Goal: Communication & Community: Answer question/provide support

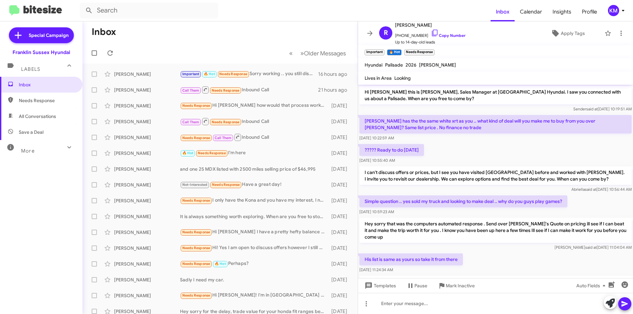
scroll to position [678, 0]
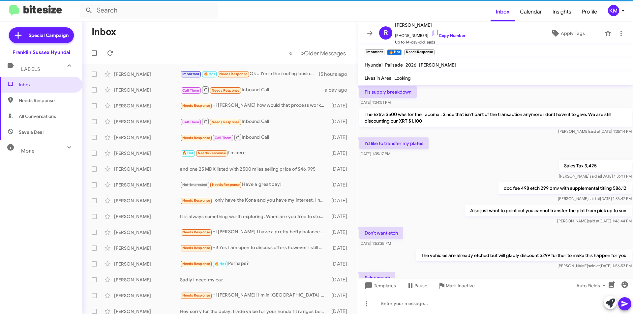
scroll to position [354, 0]
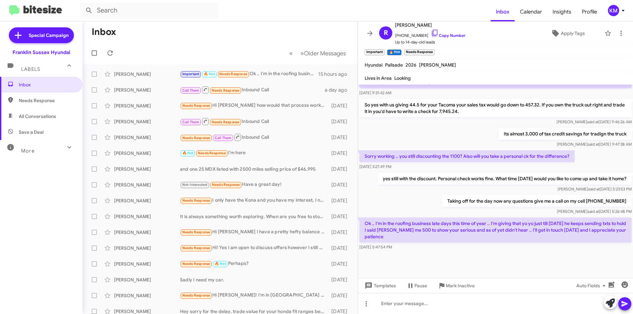
click at [280, 76] on div "Important 🔥 Hot Needs Response Ok .. I'm in the roofing business late days this…" at bounding box center [249, 74] width 138 height 8
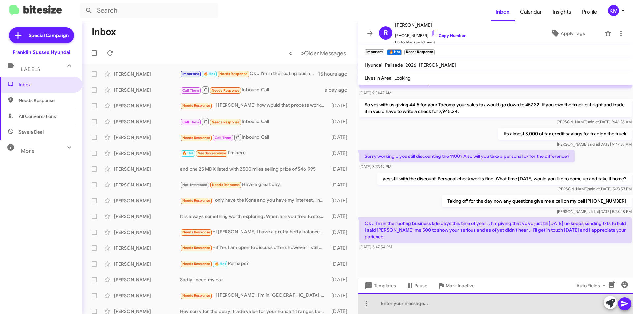
click at [393, 305] on div at bounding box center [495, 303] width 275 height 21
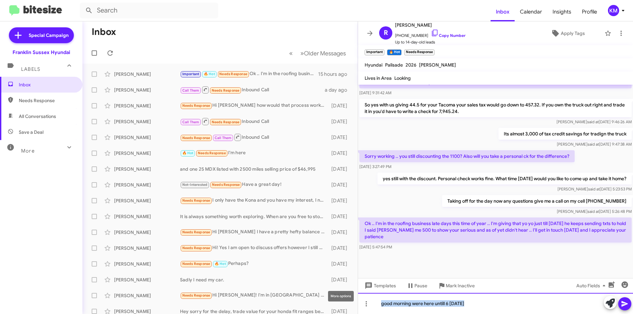
drag, startPoint x: 472, startPoint y: 302, endPoint x: 339, endPoint y: 275, distance: 136.2
click at [339, 275] on div "Inbox « Previous » Next Older Messages Richard Demuro Important 🔥 Hot Needs Res…" at bounding box center [357, 167] width 551 height 293
